Goal: Task Accomplishment & Management: Complete application form

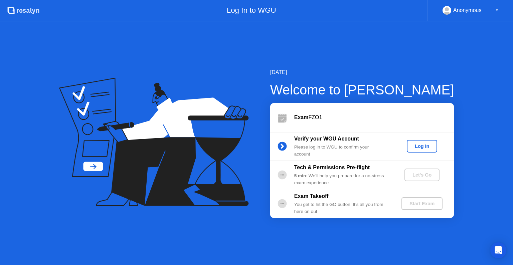
click at [419, 146] on div "Log In" at bounding box center [422, 146] width 25 height 5
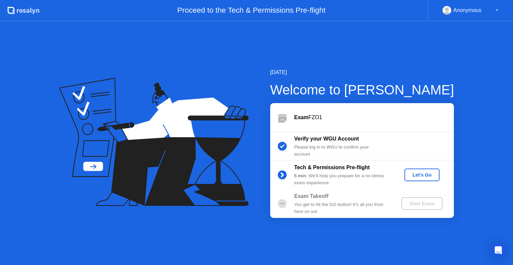
click at [424, 175] on div "Let's Go" at bounding box center [422, 174] width 30 height 5
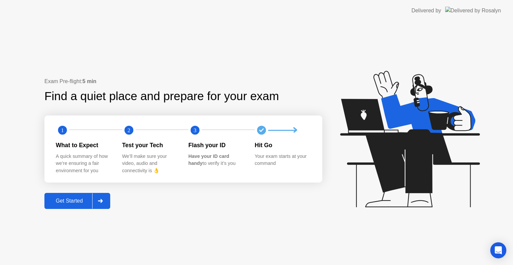
click at [68, 204] on div "Get Started" at bounding box center [69, 201] width 46 height 6
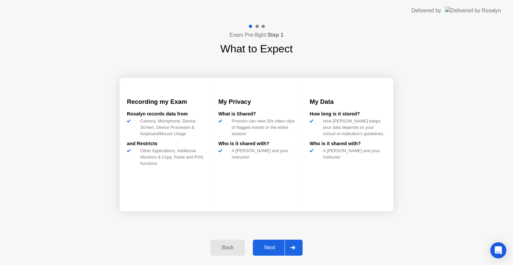
click at [274, 249] on div "Next" at bounding box center [270, 248] width 30 height 6
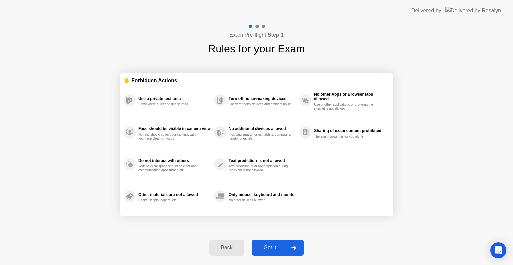
click at [274, 249] on div "Got it" at bounding box center [269, 248] width 31 height 6
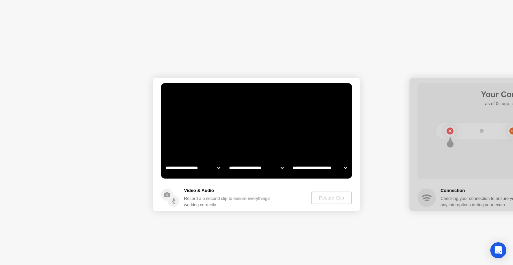
select select "**********"
select select "*******"
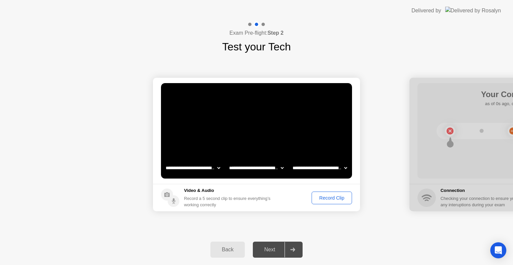
click at [271, 251] on div "Next" at bounding box center [270, 250] width 30 height 6
click at [329, 197] on div "Record Clip" at bounding box center [332, 198] width 36 height 5
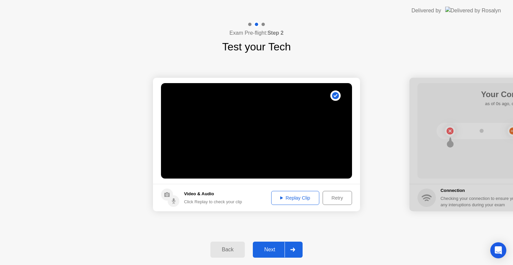
click at [301, 198] on div "Replay Clip" at bounding box center [295, 198] width 43 height 5
click at [270, 250] on div "Next" at bounding box center [270, 250] width 30 height 6
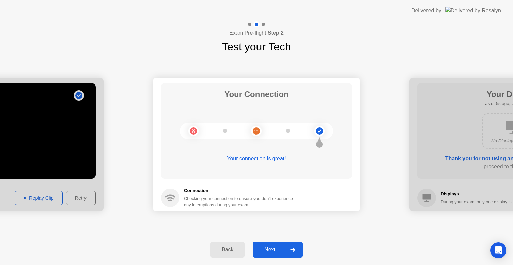
click at [270, 252] on div "Next" at bounding box center [270, 250] width 30 height 6
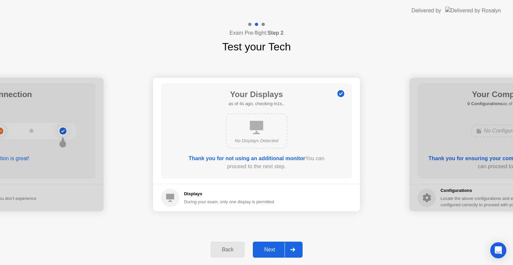
click at [272, 253] on div "Next" at bounding box center [270, 250] width 30 height 6
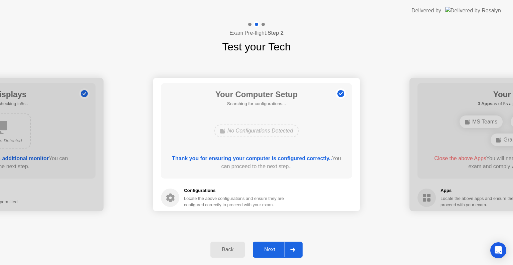
click at [272, 248] on div "Next" at bounding box center [270, 250] width 30 height 6
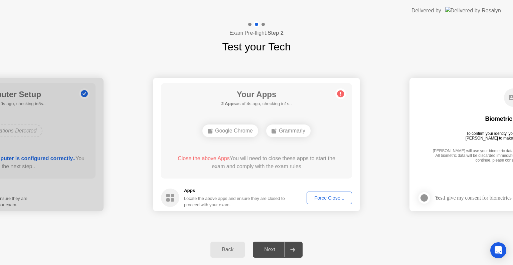
click at [325, 198] on div "Force Close..." at bounding box center [329, 198] width 41 height 5
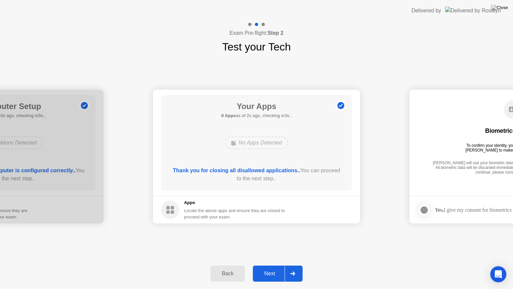
click at [271, 265] on div "Next" at bounding box center [270, 273] width 30 height 6
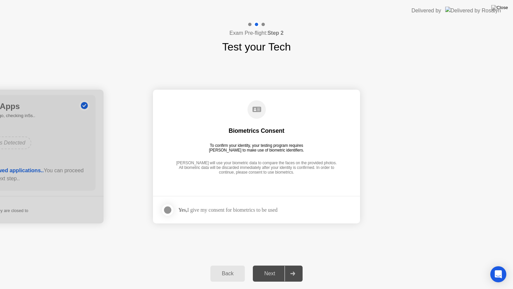
click at [167, 209] on div at bounding box center [168, 210] width 8 height 8
click at [269, 265] on button "Next" at bounding box center [278, 273] width 50 height 16
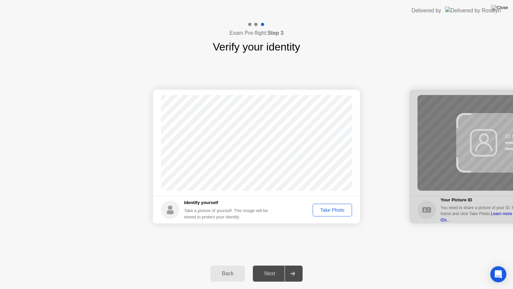
click at [329, 208] on div "Take Photo" at bounding box center [332, 209] width 35 height 5
click at [269, 265] on div "Next" at bounding box center [270, 273] width 30 height 6
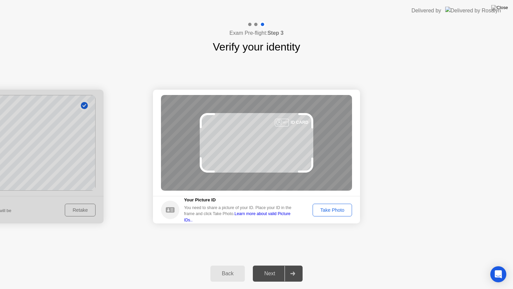
click at [331, 211] on div "Take Photo" at bounding box center [332, 209] width 35 height 5
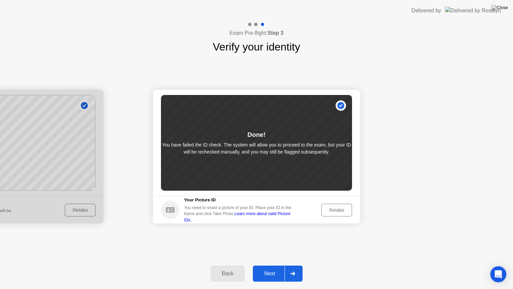
click at [269, 265] on div "Next" at bounding box center [270, 273] width 30 height 6
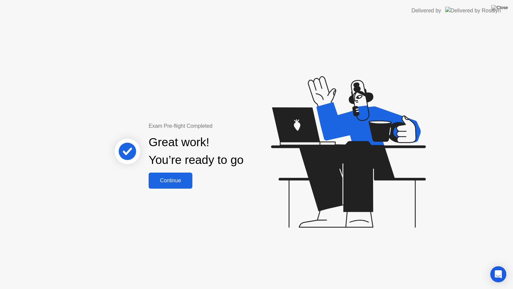
click at [167, 185] on button "Continue" at bounding box center [171, 180] width 44 height 16
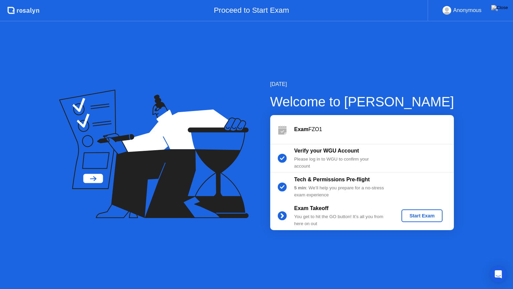
click at [427, 214] on div "Start Exam" at bounding box center [422, 215] width 36 height 5
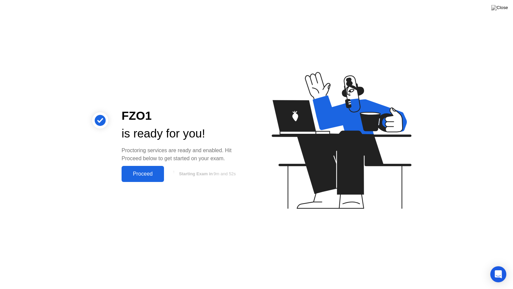
click at [145, 176] on div "Proceed" at bounding box center [143, 174] width 38 height 6
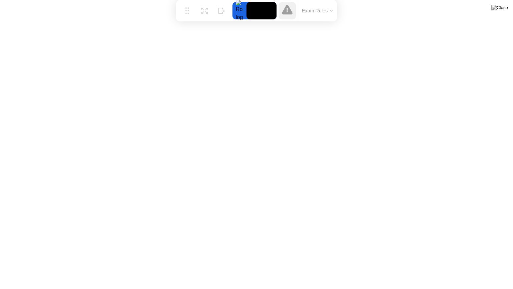
click at [326, 9] on button "Exam Rules" at bounding box center [317, 11] width 35 height 6
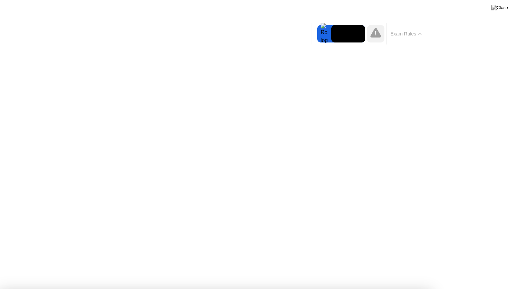
click at [405, 33] on button "Exam Rules" at bounding box center [406, 34] width 35 height 6
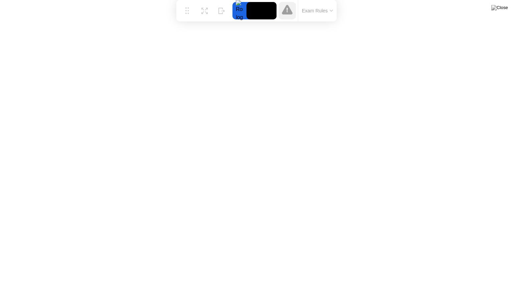
click at [288, 10] on icon at bounding box center [287, 10] width 11 height 10
